Goal: Task Accomplishment & Management: Use online tool/utility

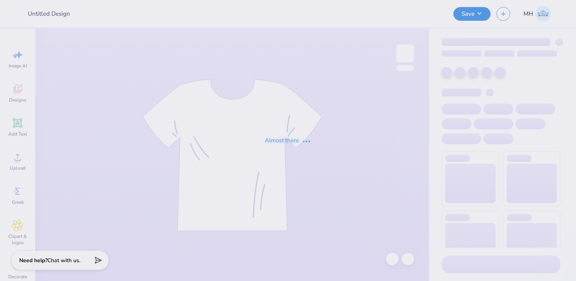
type input "[PERSON_NAME] : [GEOGRAPHIC_DATA][US_STATE]"
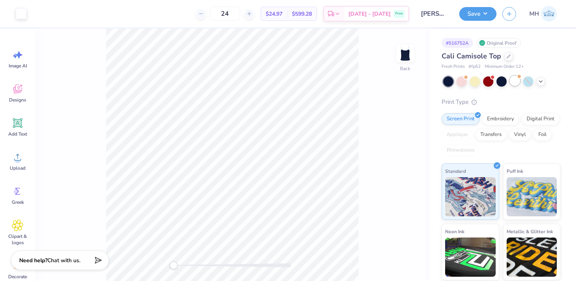
click at [514, 82] on div at bounding box center [515, 81] width 10 height 10
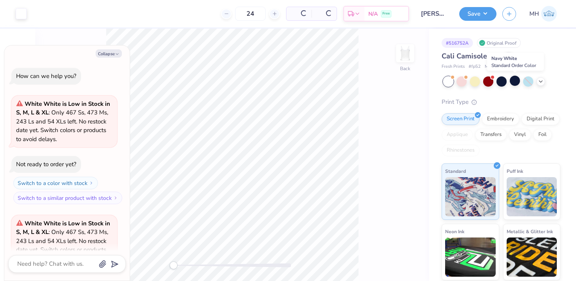
scroll to position [78, 0]
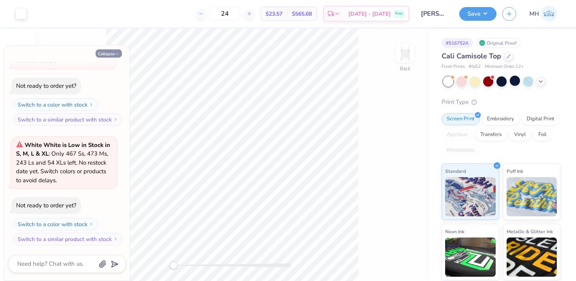
click at [114, 52] on button "Collapse" at bounding box center [109, 53] width 26 height 8
type textarea "x"
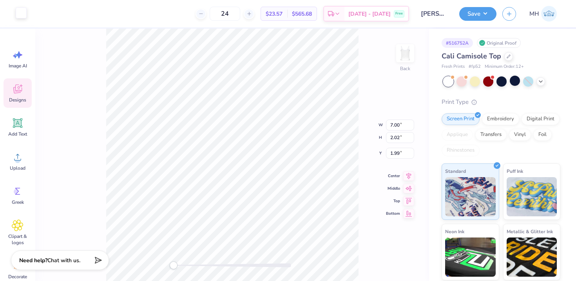
click at [17, 14] on div at bounding box center [21, 12] width 11 height 11
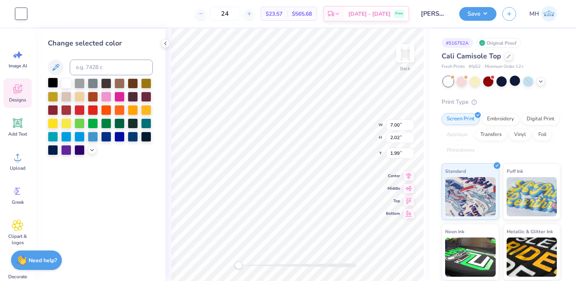
click at [50, 84] on div at bounding box center [53, 83] width 10 height 10
click at [163, 45] on icon at bounding box center [165, 43] width 6 height 6
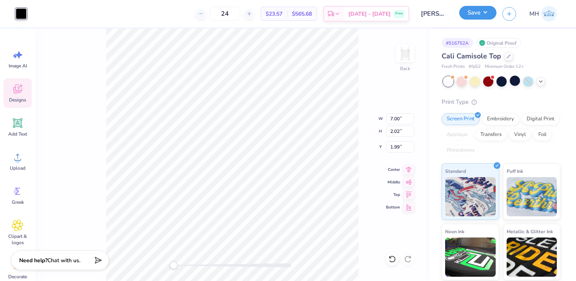
click at [472, 15] on button "Save" at bounding box center [477, 13] width 37 height 14
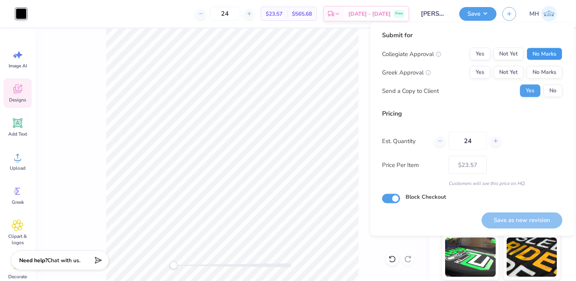
click at [533, 54] on button "No Marks" at bounding box center [544, 54] width 36 height 13
click at [539, 73] on button "No Marks" at bounding box center [544, 72] width 36 height 13
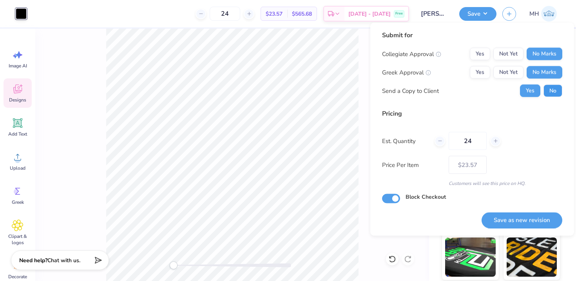
click at [546, 94] on button "No" at bounding box center [552, 91] width 19 height 13
click at [519, 222] on button "Save as new revision" at bounding box center [521, 220] width 81 height 16
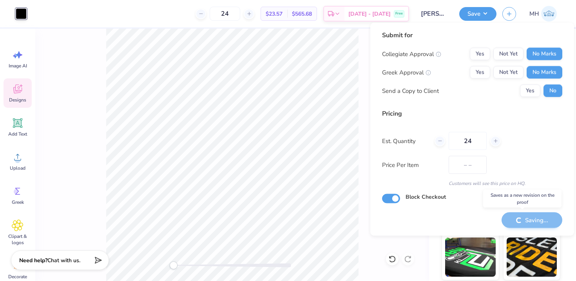
type input "$23.57"
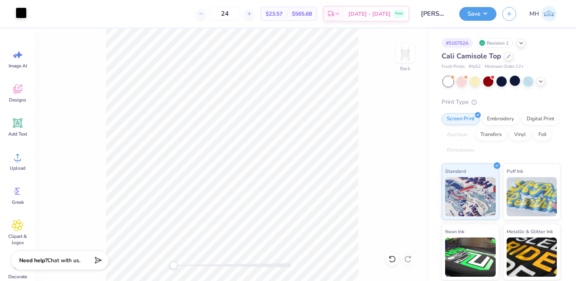
click at [22, 17] on div at bounding box center [21, 12] width 11 height 11
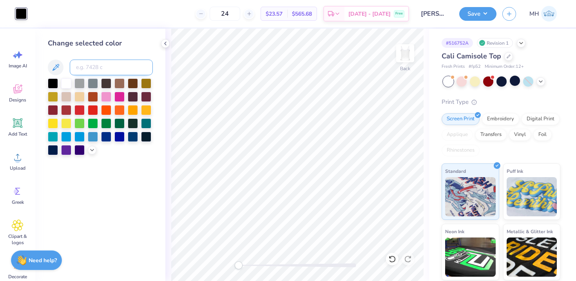
click at [83, 62] on input at bounding box center [111, 68] width 83 height 16
paste input
click at [164, 40] on icon at bounding box center [165, 43] width 6 height 6
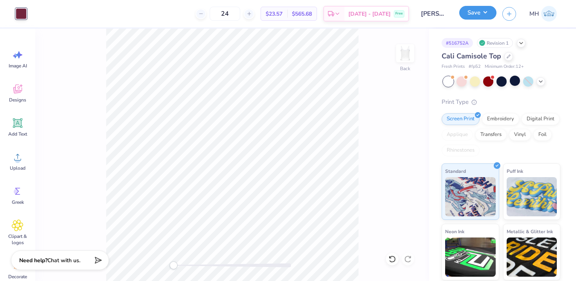
click at [474, 17] on button "Save" at bounding box center [477, 13] width 37 height 14
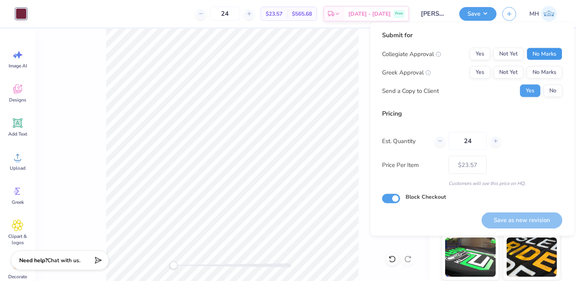
click at [538, 56] on button "No Marks" at bounding box center [544, 54] width 36 height 13
click at [541, 72] on button "No Marks" at bounding box center [544, 72] width 36 height 13
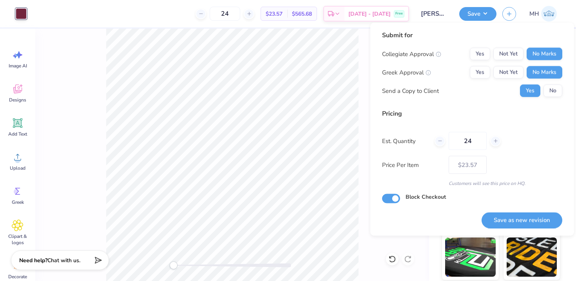
click at [549, 84] on div "Collegiate Approval Yes Not Yet No Marks Greek Approval Yes Not Yet No Marks Se…" at bounding box center [472, 72] width 180 height 49
click at [549, 89] on button "No" at bounding box center [552, 91] width 19 height 13
click at [522, 220] on button "Save as new revision" at bounding box center [521, 220] width 81 height 16
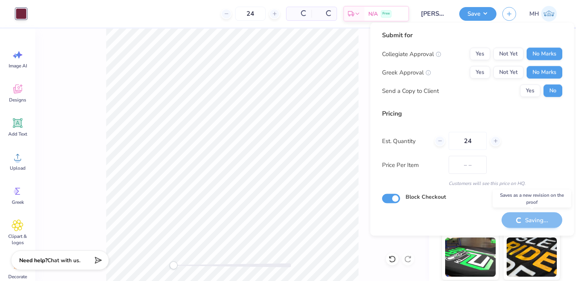
type input "$23.57"
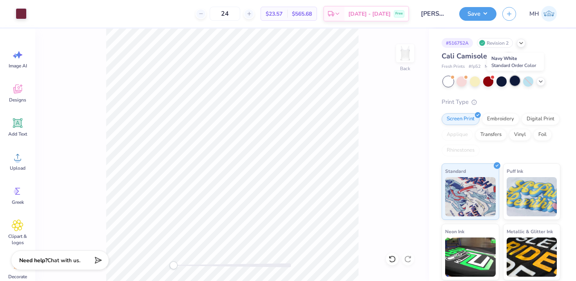
click at [513, 80] on div at bounding box center [515, 81] width 10 height 10
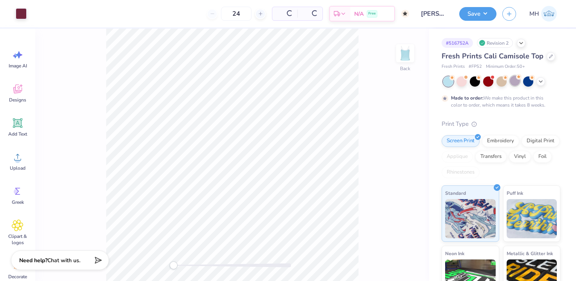
type input "50"
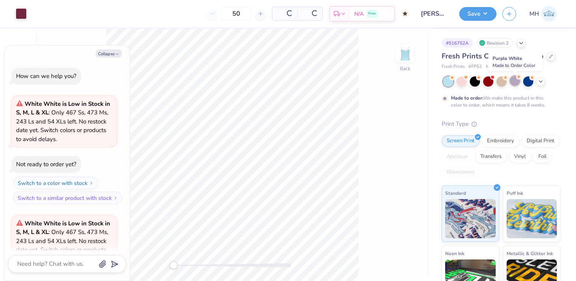
scroll to position [143, 0]
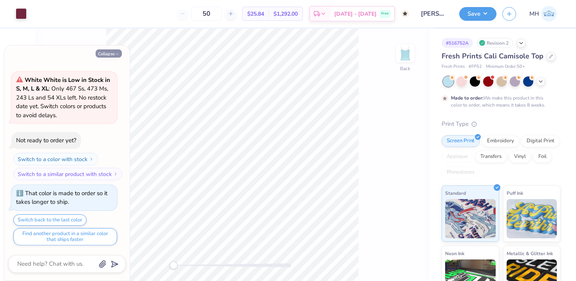
click at [116, 52] on icon "button" at bounding box center [117, 54] width 5 height 5
type textarea "x"
